Goal: Use online tool/utility: Use online tool/utility

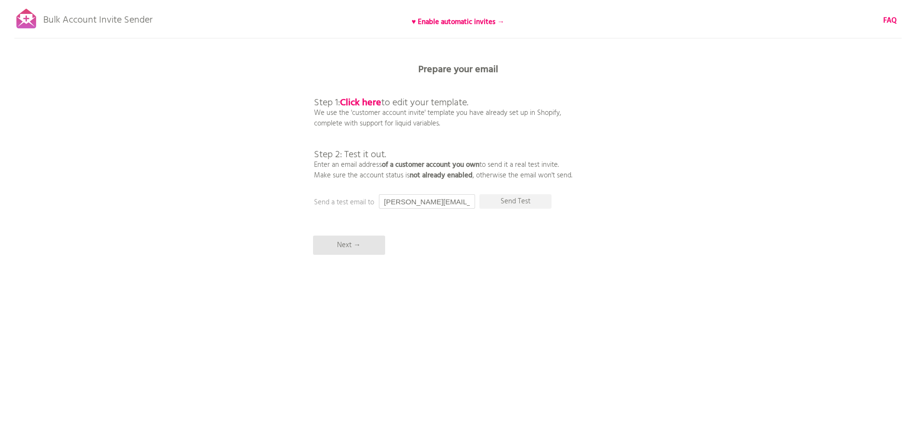
click at [398, 203] on input "[PERSON_NAME][EMAIL_ADDRESS][PERSON_NAME][DOMAIN_NAME]" at bounding box center [427, 201] width 96 height 14
drag, startPoint x: 382, startPoint y: 201, endPoint x: 727, endPoint y: 228, distance: 345.6
click at [718, 227] on div "Bulk Account Invite Sender ♥ Enable automatic invites → FAQ Synced all customer…" at bounding box center [458, 168] width 916 height 336
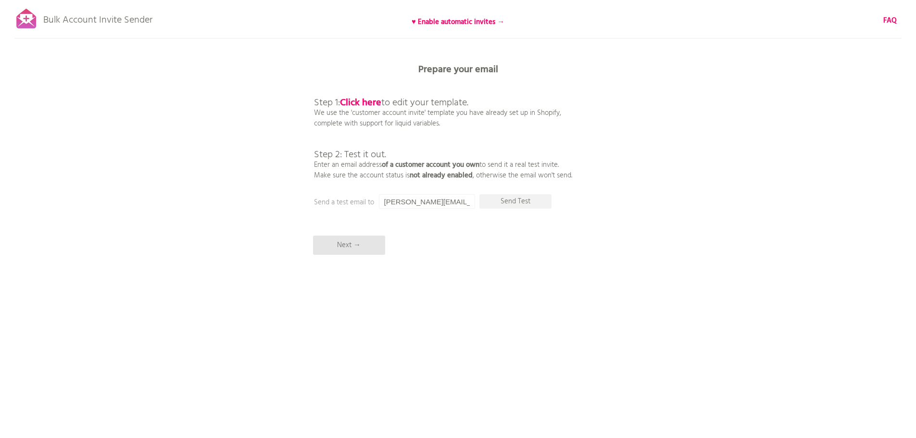
click at [551, 280] on div "Bulk Account Invite Sender ♥ Enable automatic invites → FAQ Synced all customer…" at bounding box center [458, 168] width 916 height 336
click at [521, 199] on p "Send Test" at bounding box center [515, 201] width 72 height 14
drag, startPoint x: 383, startPoint y: 202, endPoint x: 1032, endPoint y: 208, distance: 648.9
click at [915, 208] on html "Bulk Account Invite Sender ♥ Enable automatic invites → FAQ Synced all customer…" at bounding box center [458, 219] width 916 height 438
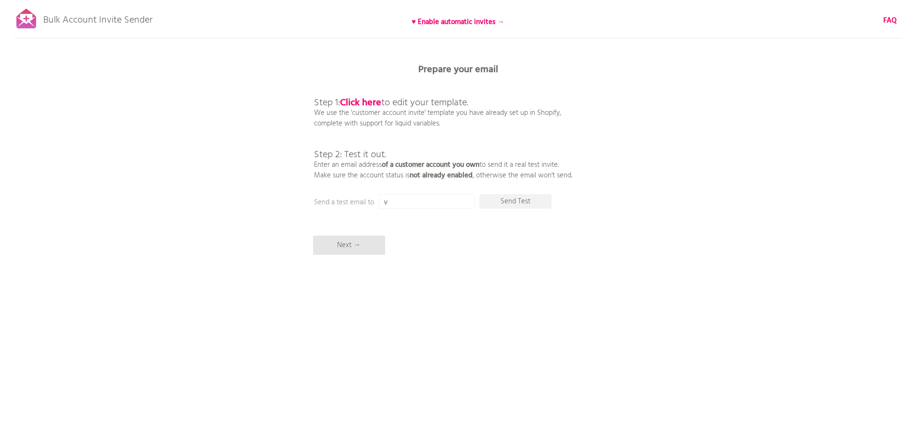
scroll to position [0, 0]
drag, startPoint x: 441, startPoint y: 205, endPoint x: 150, endPoint y: 203, distance: 290.8
click at [150, 203] on div "Bulk Account Invite Sender ♥ Enable automatic invites → FAQ Synced all customer…" at bounding box center [458, 168] width 916 height 336
paste input "@[DOMAIN_NAME]"
click at [519, 204] on p "Send Test" at bounding box center [515, 201] width 72 height 14
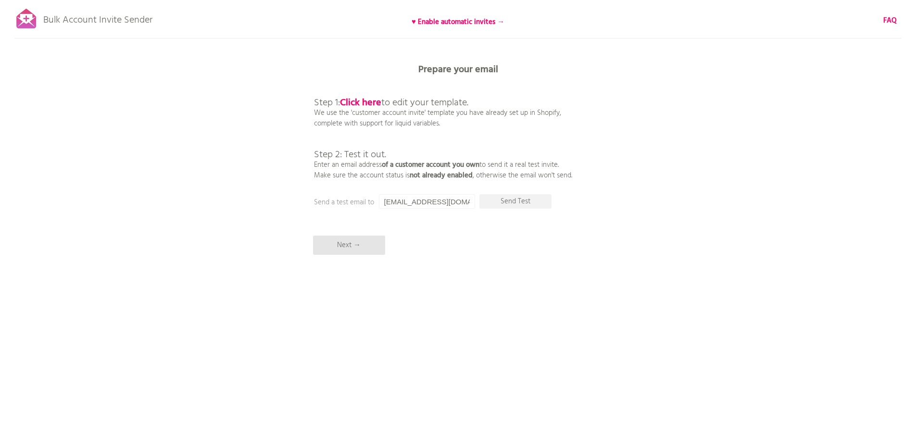
drag, startPoint x: 383, startPoint y: 201, endPoint x: 619, endPoint y: 193, distance: 236.2
click at [616, 196] on div "Bulk Account Invite Sender ♥ Enable automatic invites → FAQ Synced all customer…" at bounding box center [458, 168] width 916 height 336
type input "m"
